Goal: Task Accomplishment & Management: Manage account settings

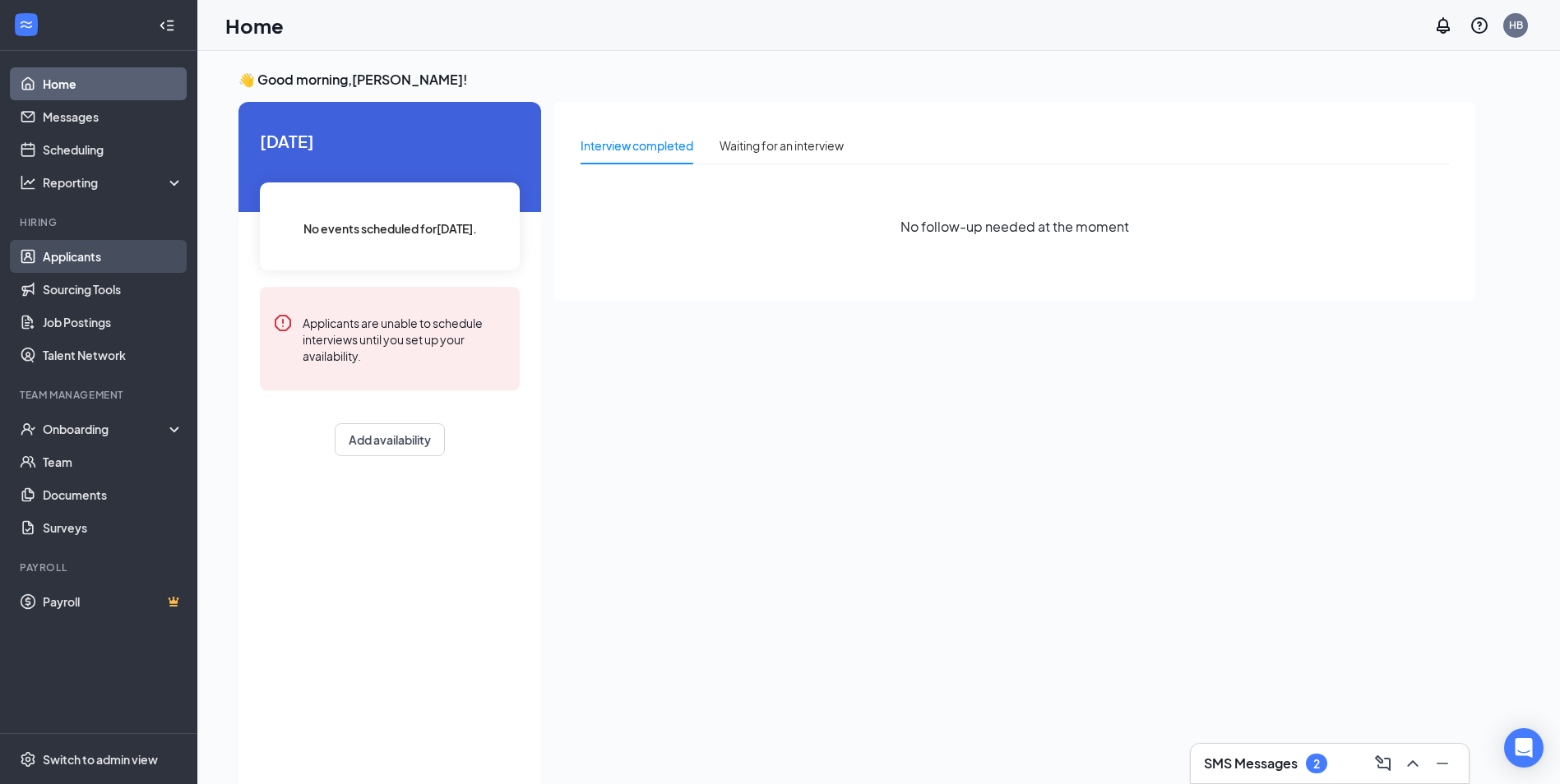
click at [103, 249] on link "Applicants" at bounding box center [113, 256] width 140 height 33
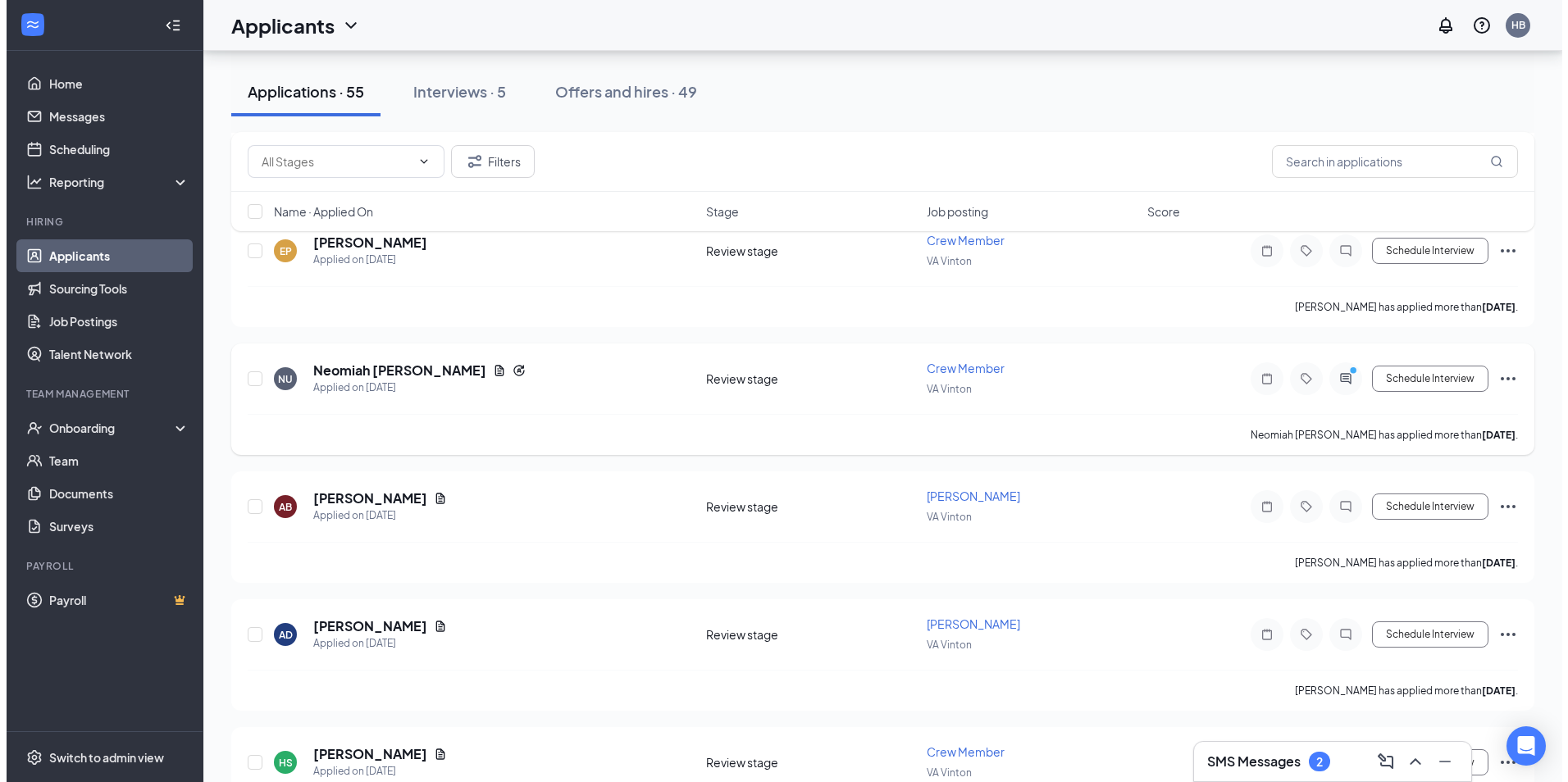
scroll to position [328, 0]
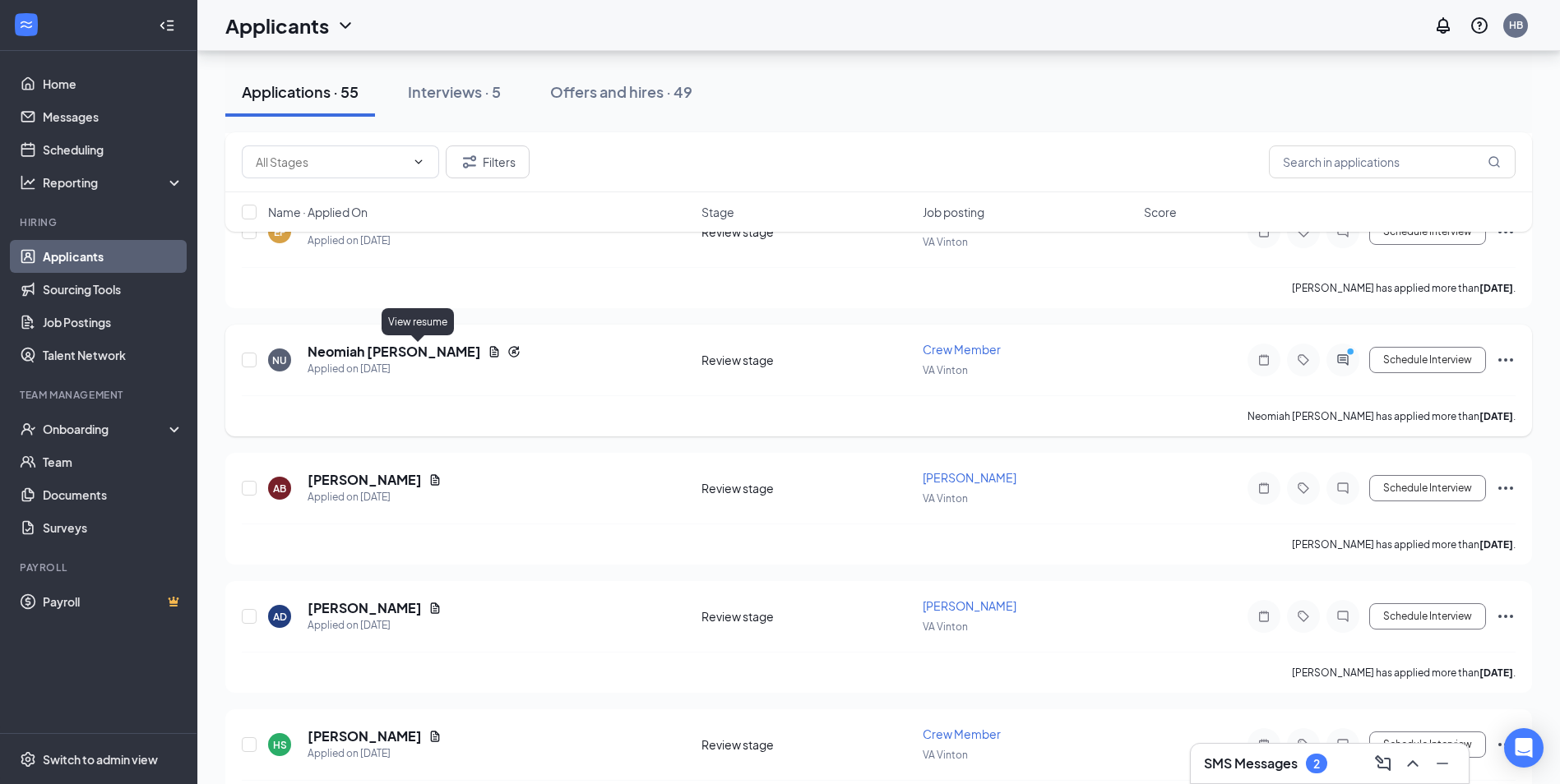
click at [488, 352] on icon "Document" at bounding box center [494, 352] width 13 height 13
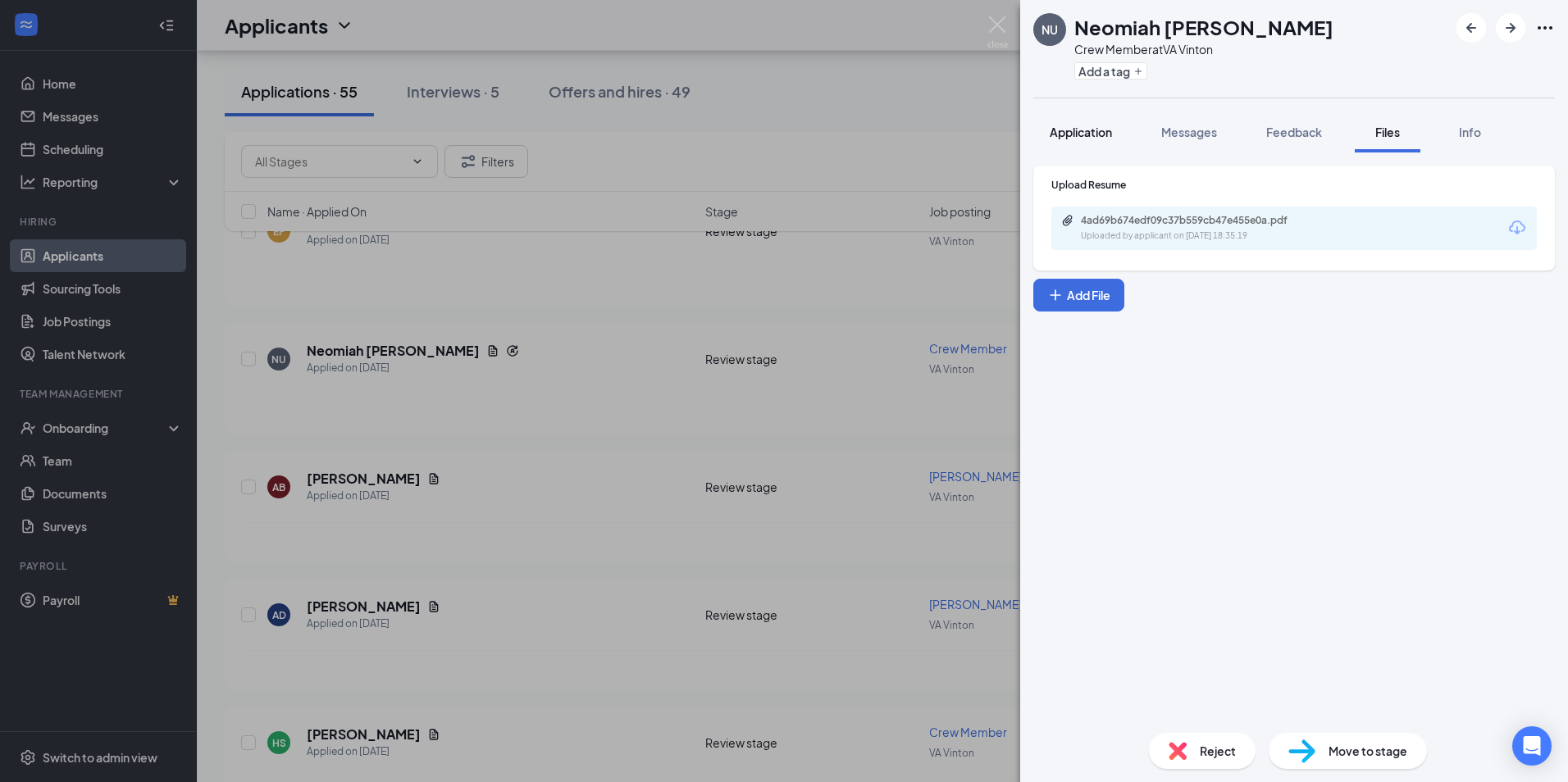
click at [1087, 136] on span "Application" at bounding box center [1081, 131] width 62 height 15
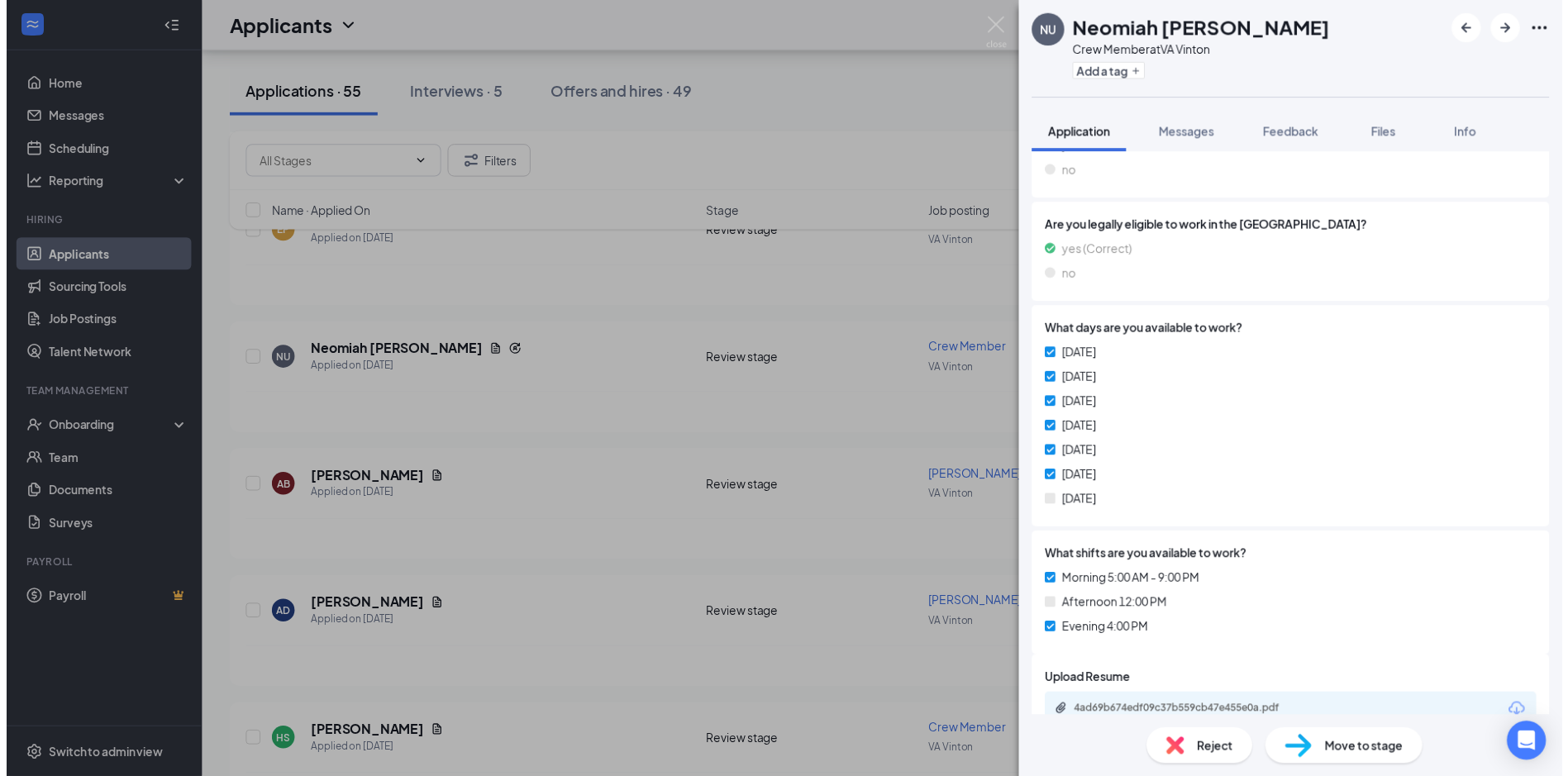
scroll to position [448, 0]
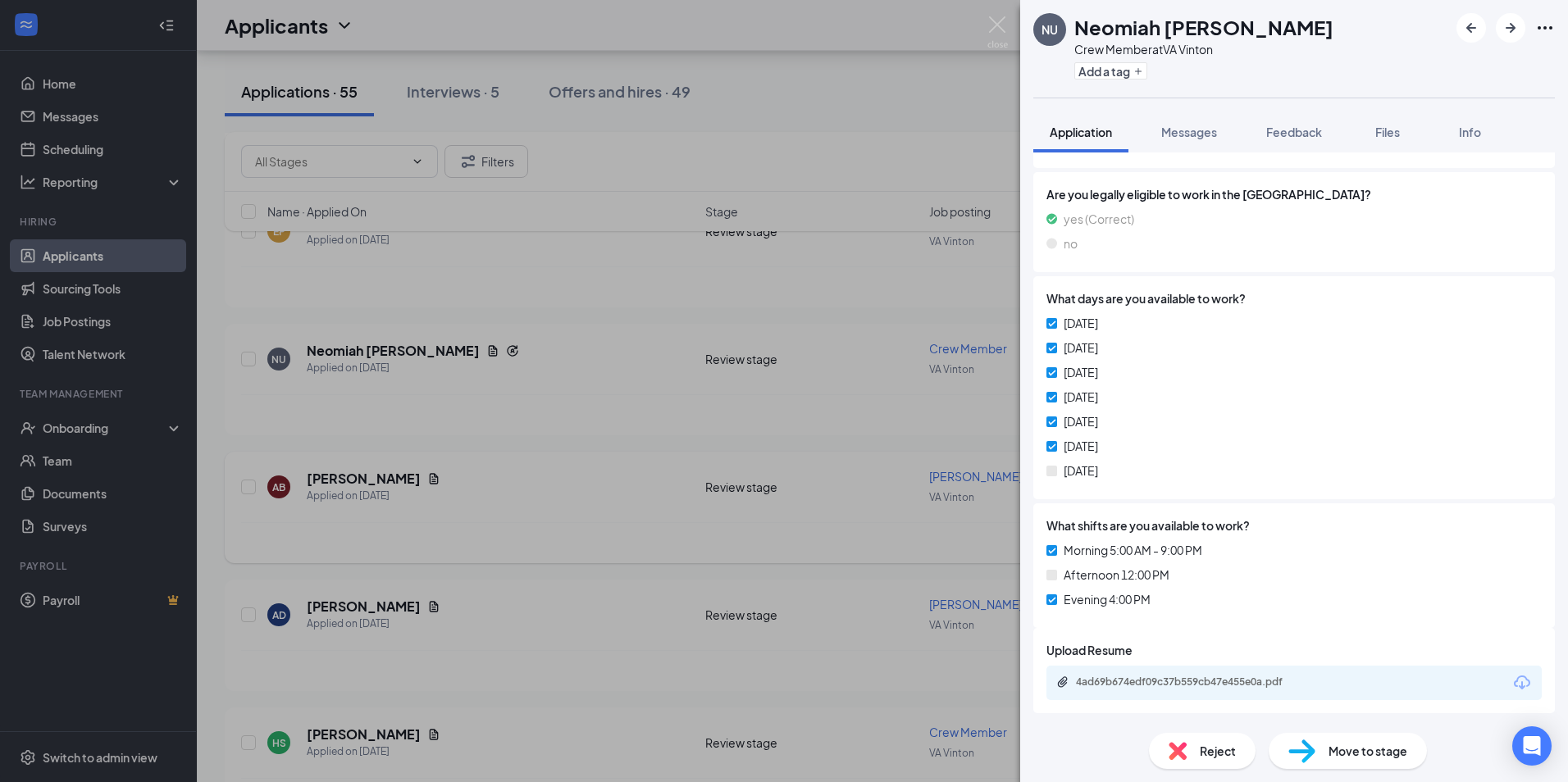
drag, startPoint x: 906, startPoint y: 569, endPoint x: 725, endPoint y: 540, distance: 183.3
click at [907, 569] on div "NU Neomiah Urena Crew Member at VA Vinton Add a tag Application Messages Feedba…" at bounding box center [784, 391] width 1568 height 782
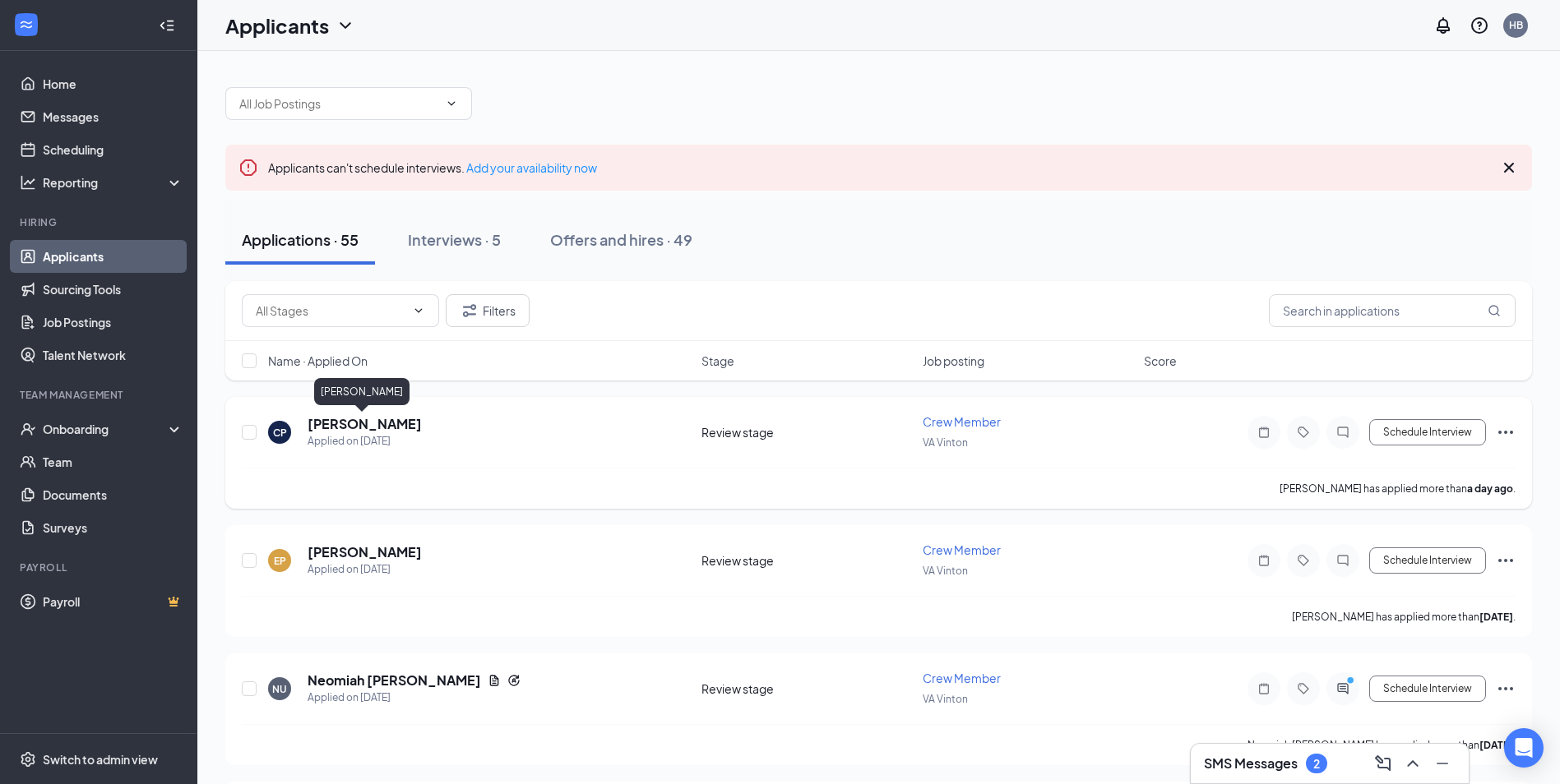
click at [365, 424] on h5 "cniyah preston" at bounding box center [365, 424] width 114 height 18
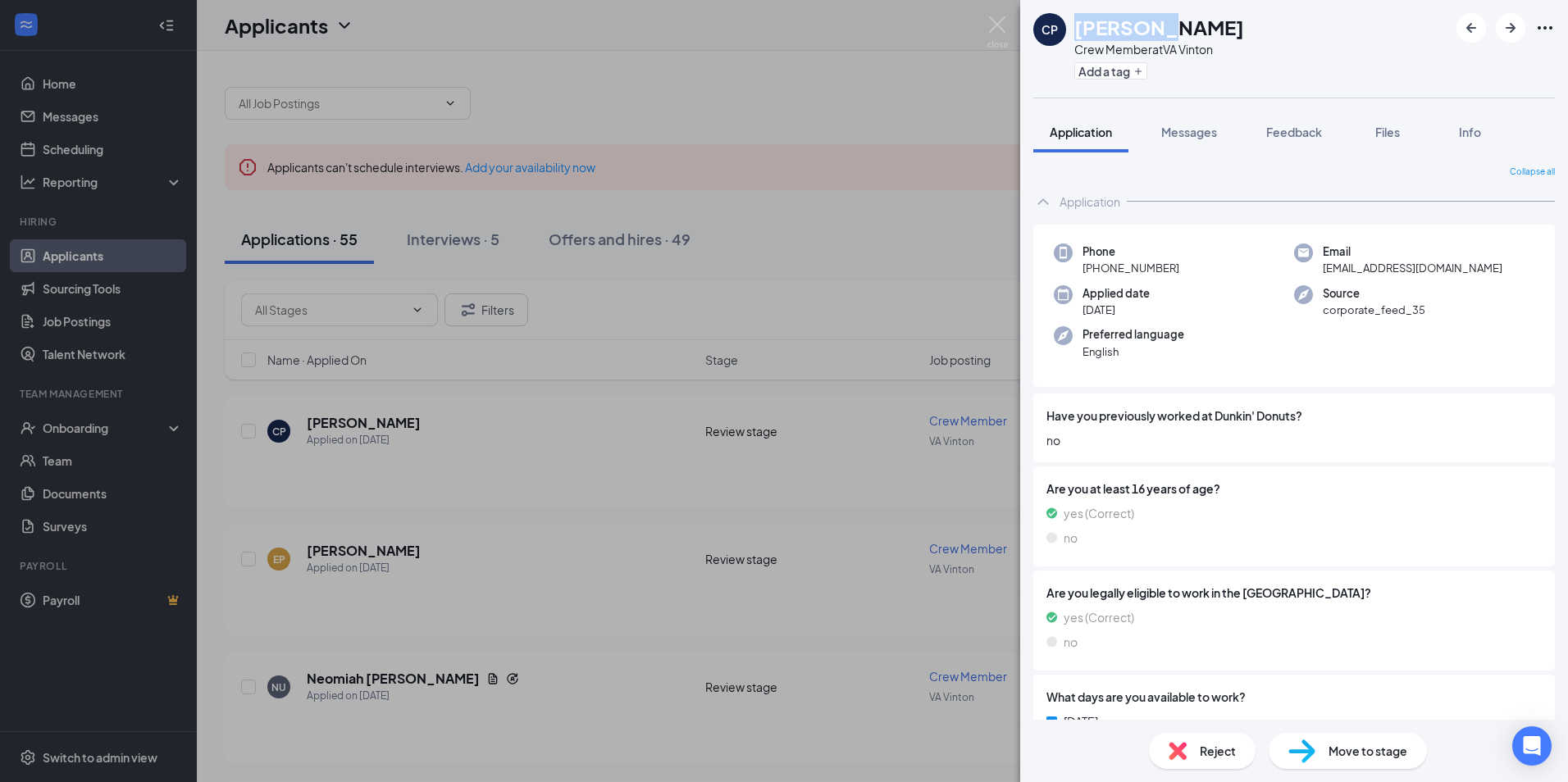
drag, startPoint x: 1077, startPoint y: 26, endPoint x: 1154, endPoint y: 31, distance: 77.2
click at [1154, 31] on h1 "cniyah preston" at bounding box center [1159, 27] width 169 height 28
drag, startPoint x: 1154, startPoint y: 31, endPoint x: 1006, endPoint y: 139, distance: 183.2
click at [1006, 139] on div "CP cniyah preston Crew Member at VA Vinton Add a tag Application Messages Feedb…" at bounding box center [784, 391] width 1568 height 782
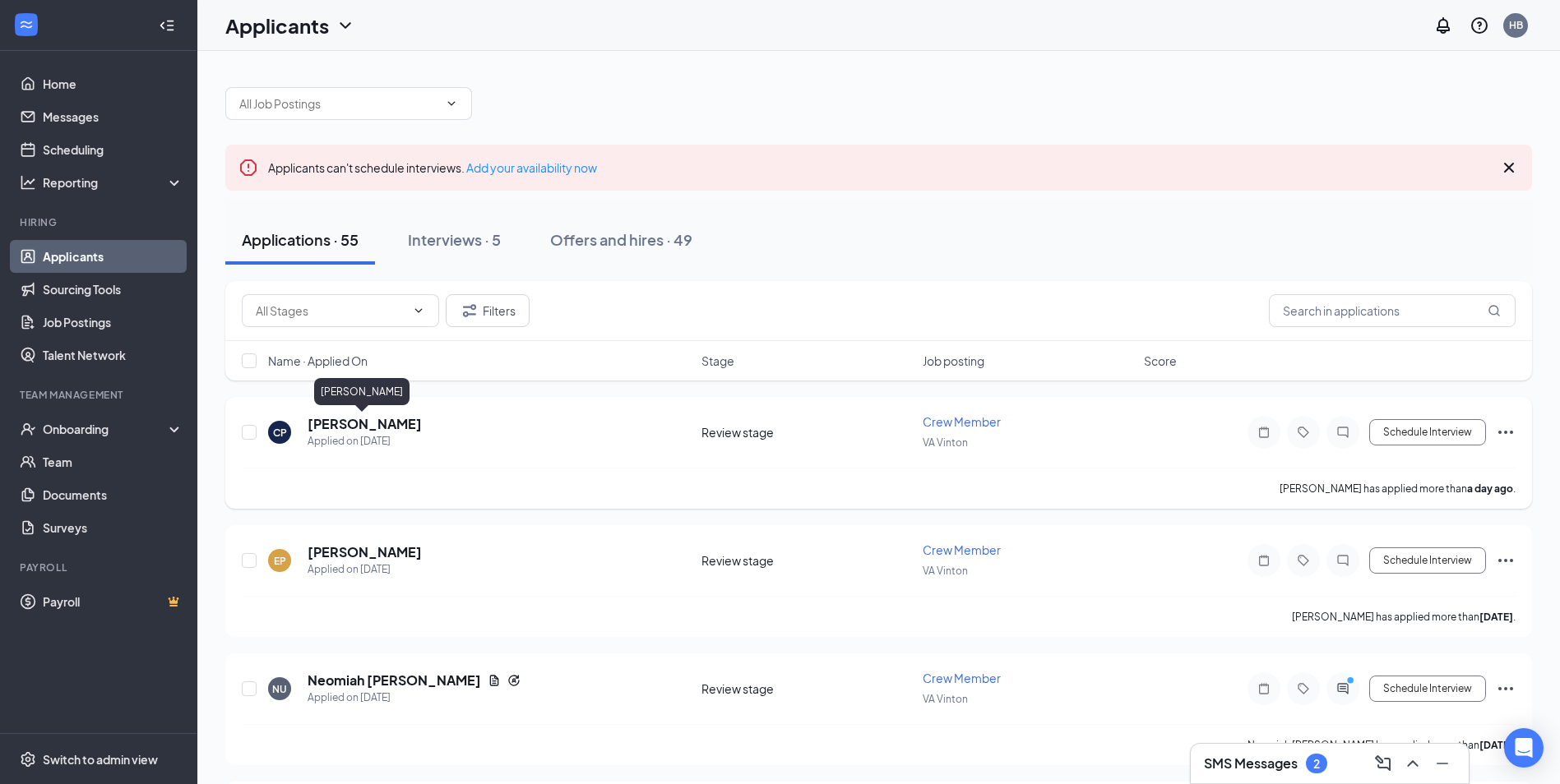
click at [360, 420] on h5 "cniyah preston" at bounding box center [365, 424] width 114 height 18
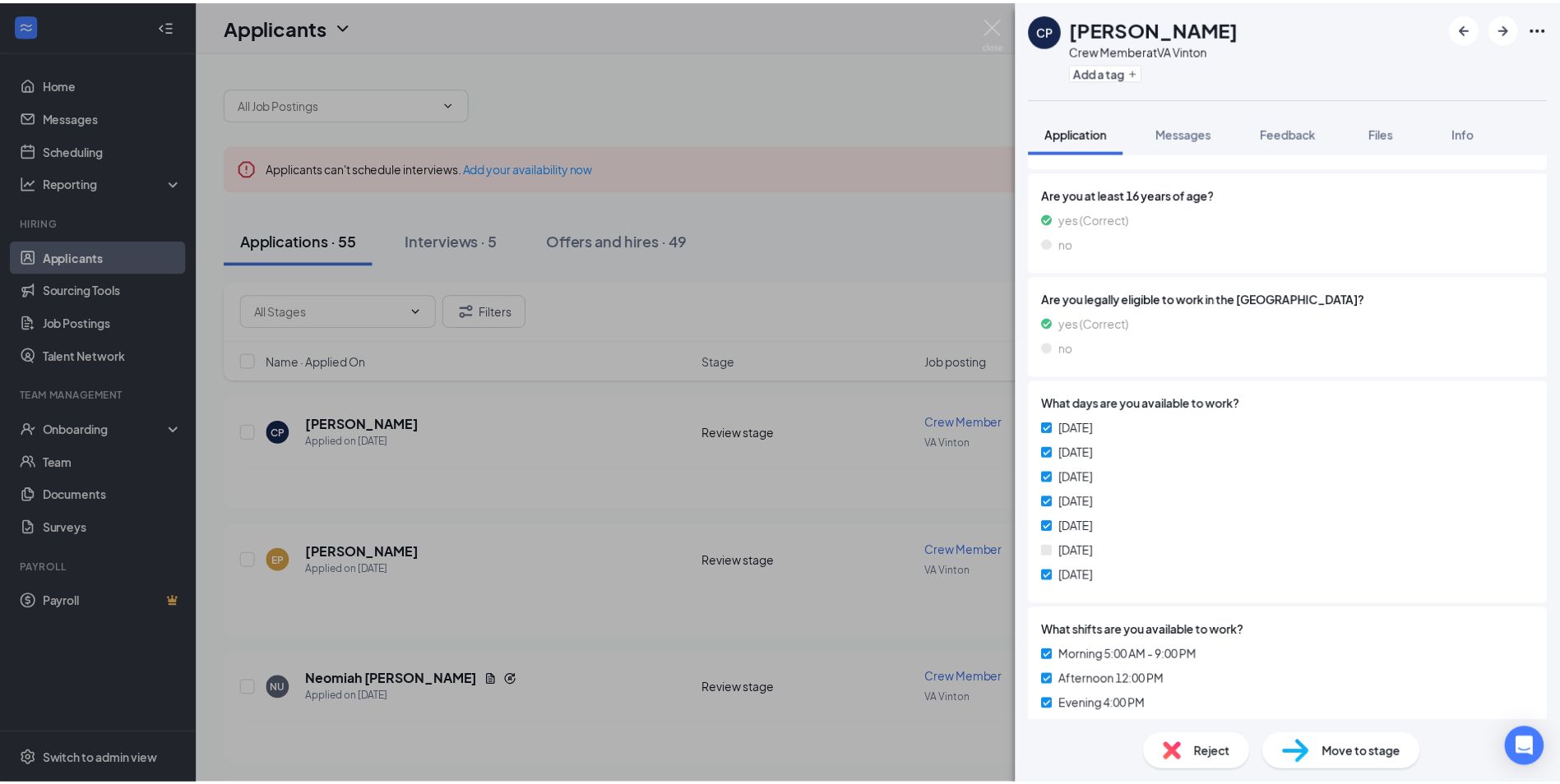
scroll to position [301, 0]
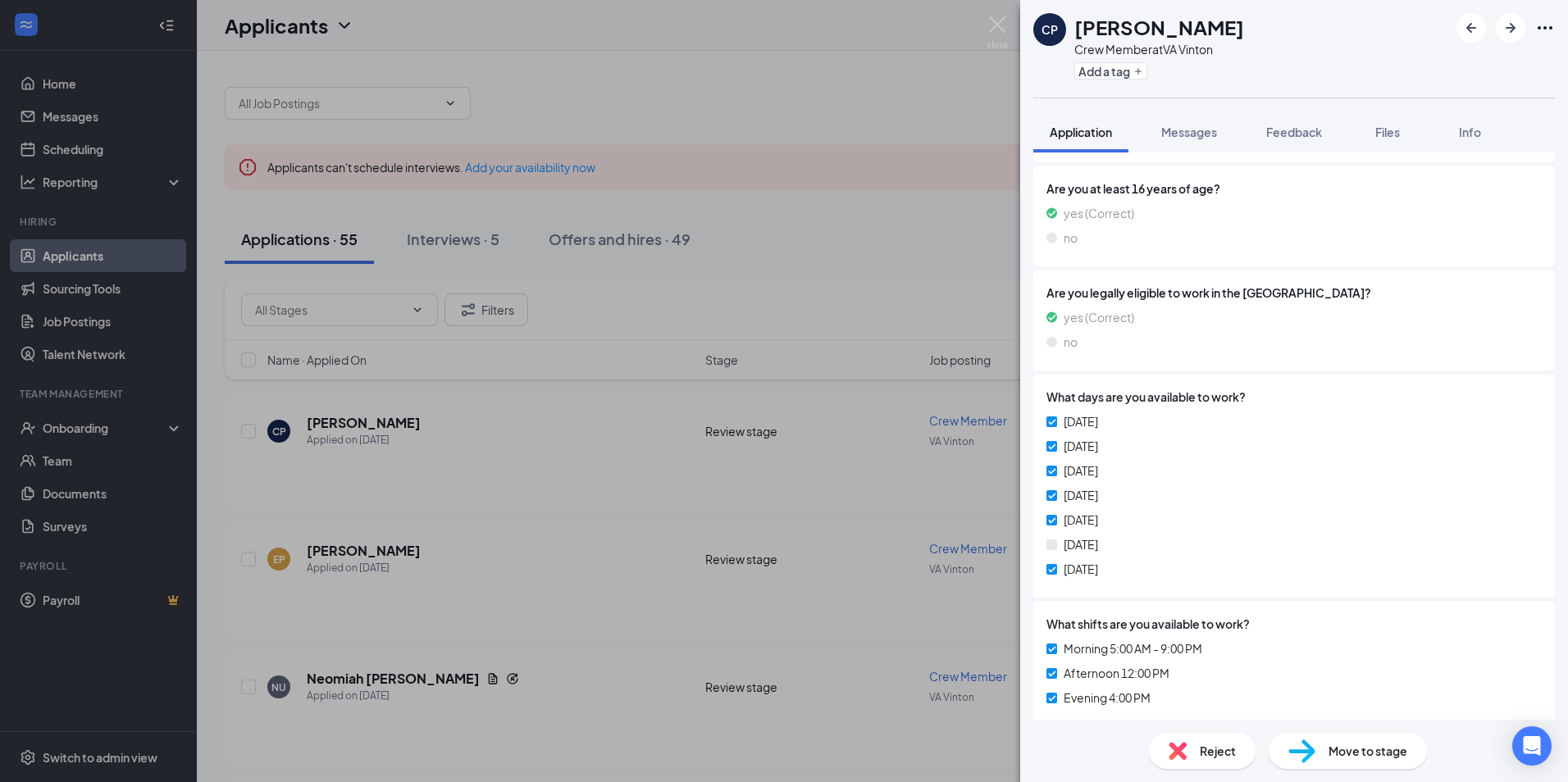
click at [742, 556] on div "CP cniyah preston Crew Member at VA Vinton Add a tag Application Messages Feedb…" at bounding box center [784, 391] width 1568 height 782
